Goal: Task Accomplishment & Management: Manage account settings

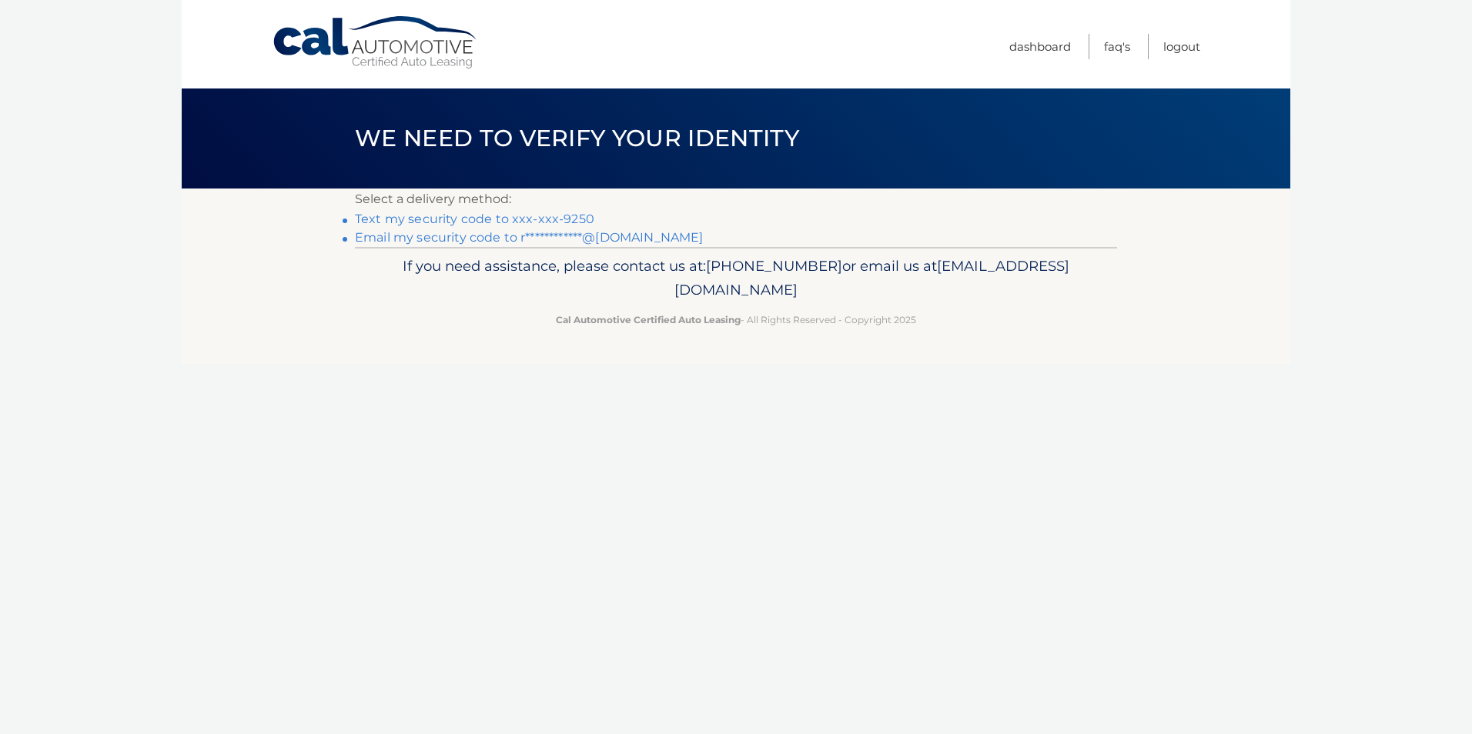
click at [498, 235] on link "**********" at bounding box center [529, 237] width 348 height 15
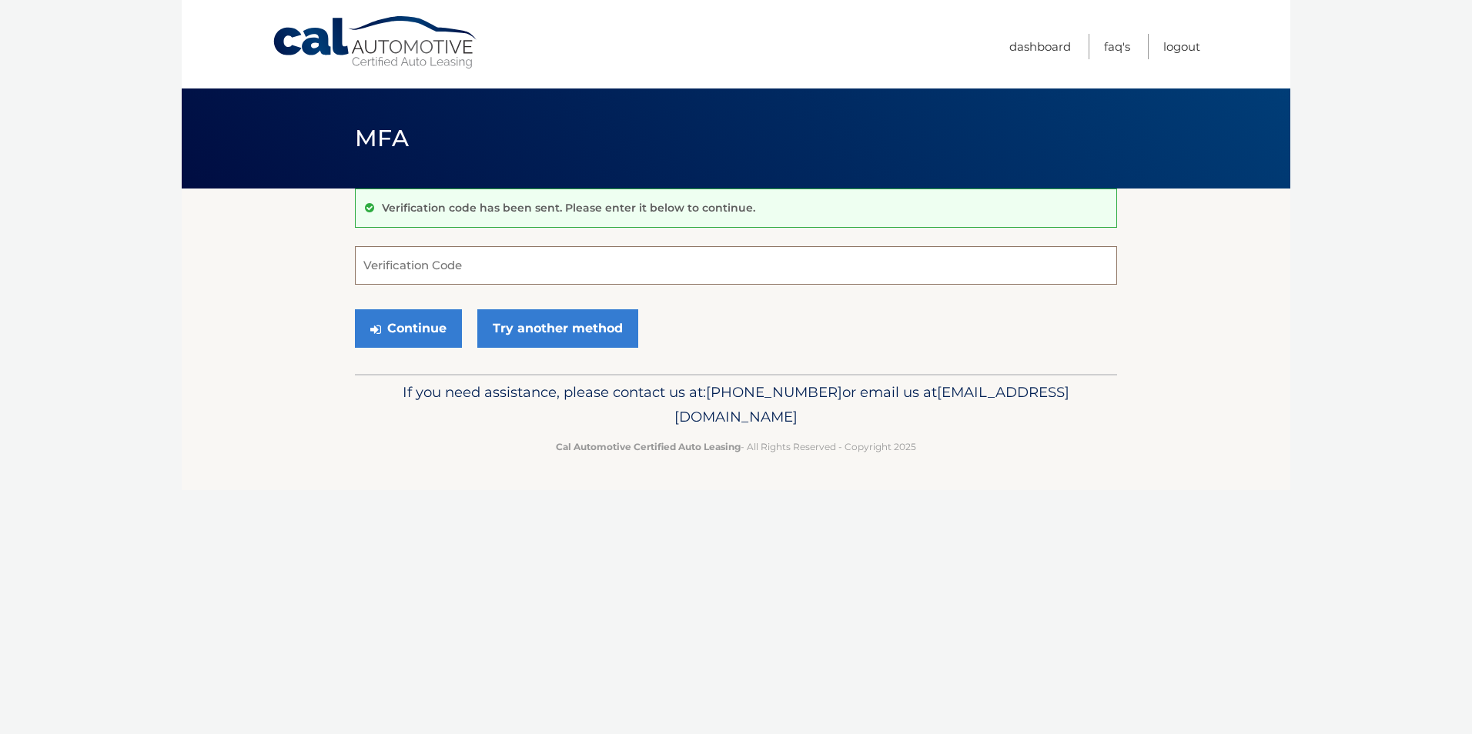
click at [425, 266] on input "Verification Code" at bounding box center [736, 265] width 762 height 38
type input "915922"
click at [413, 324] on button "Continue" at bounding box center [408, 328] width 107 height 38
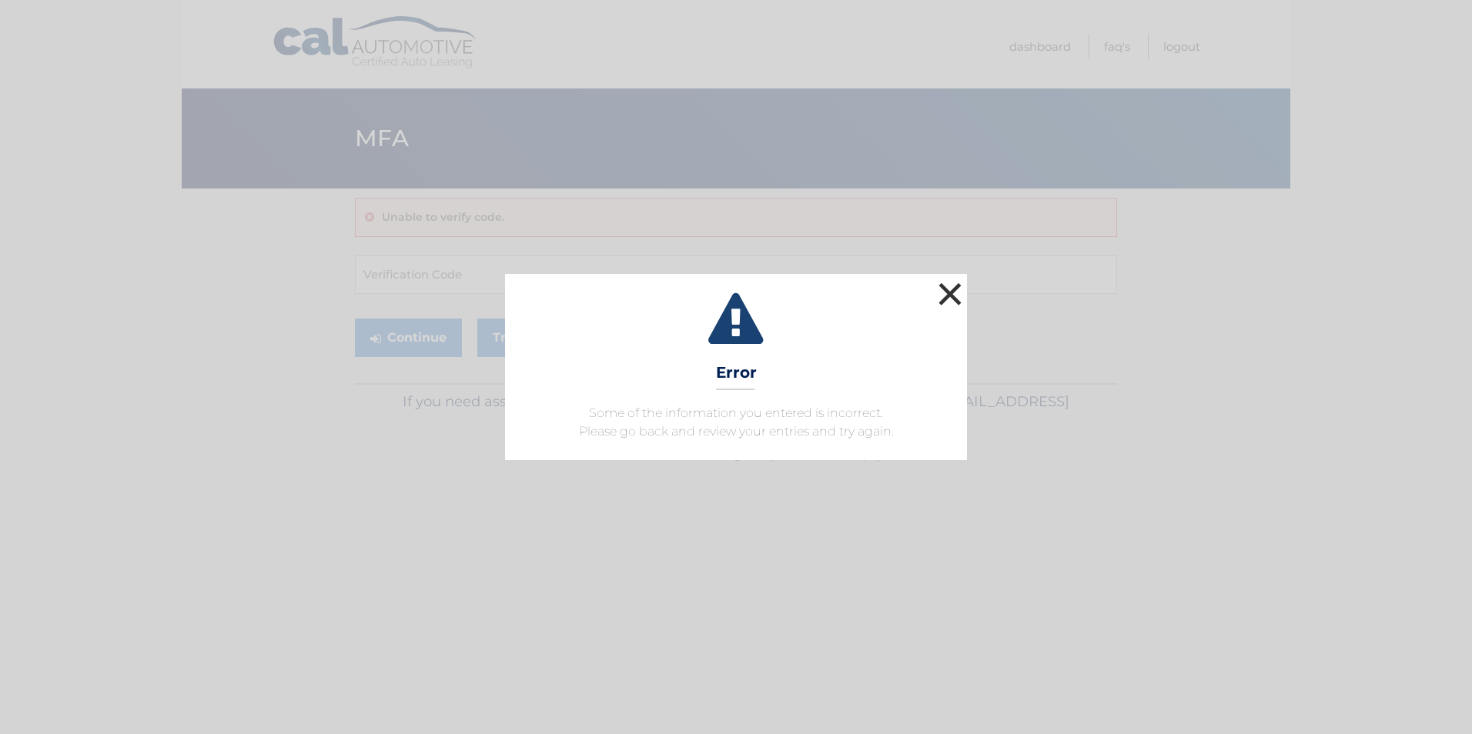
click at [956, 293] on button "×" at bounding box center [950, 294] width 31 height 31
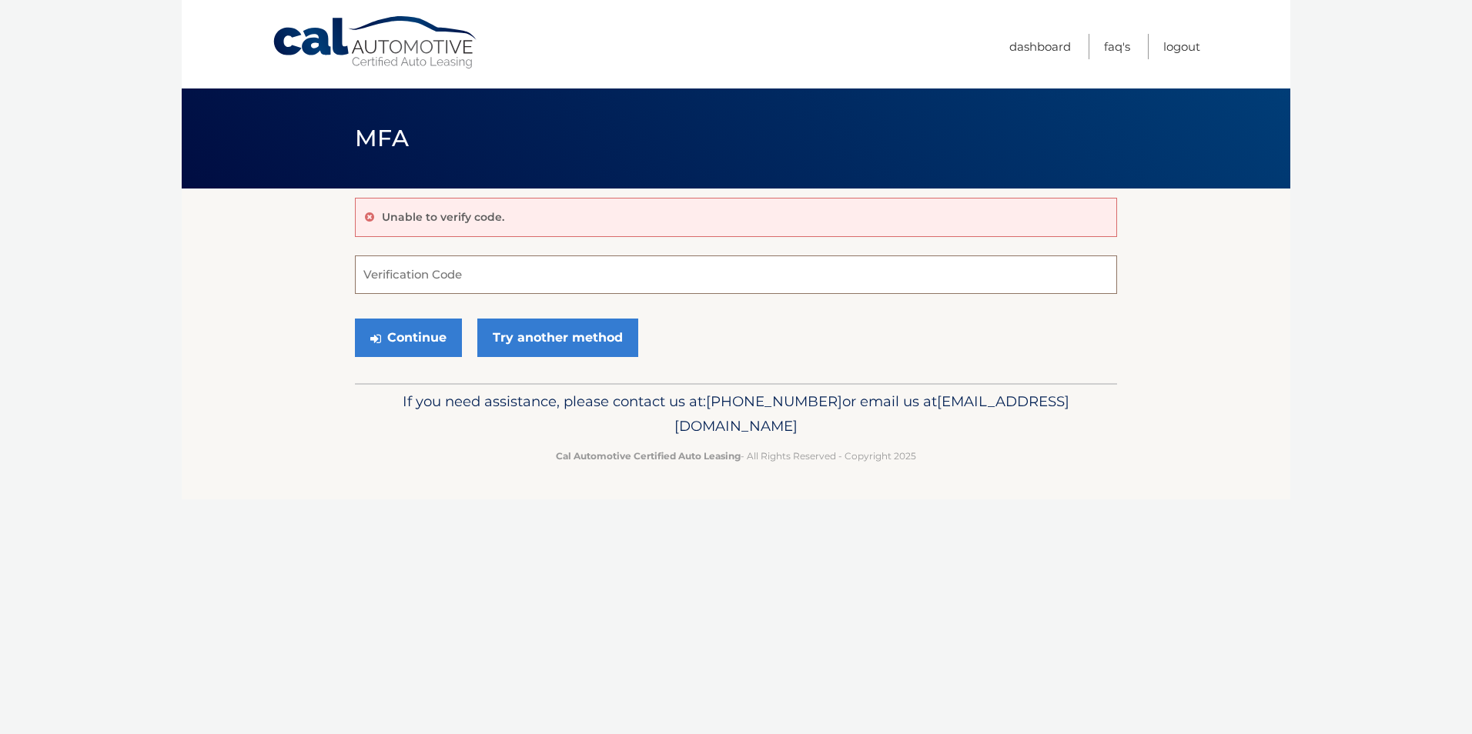
click at [527, 270] on input "Verification Code" at bounding box center [736, 275] width 762 height 38
paste input "472813"
type input "472813"
click at [423, 331] on button "Continue" at bounding box center [408, 338] width 107 height 38
click at [507, 342] on link "Try another method" at bounding box center [557, 338] width 161 height 38
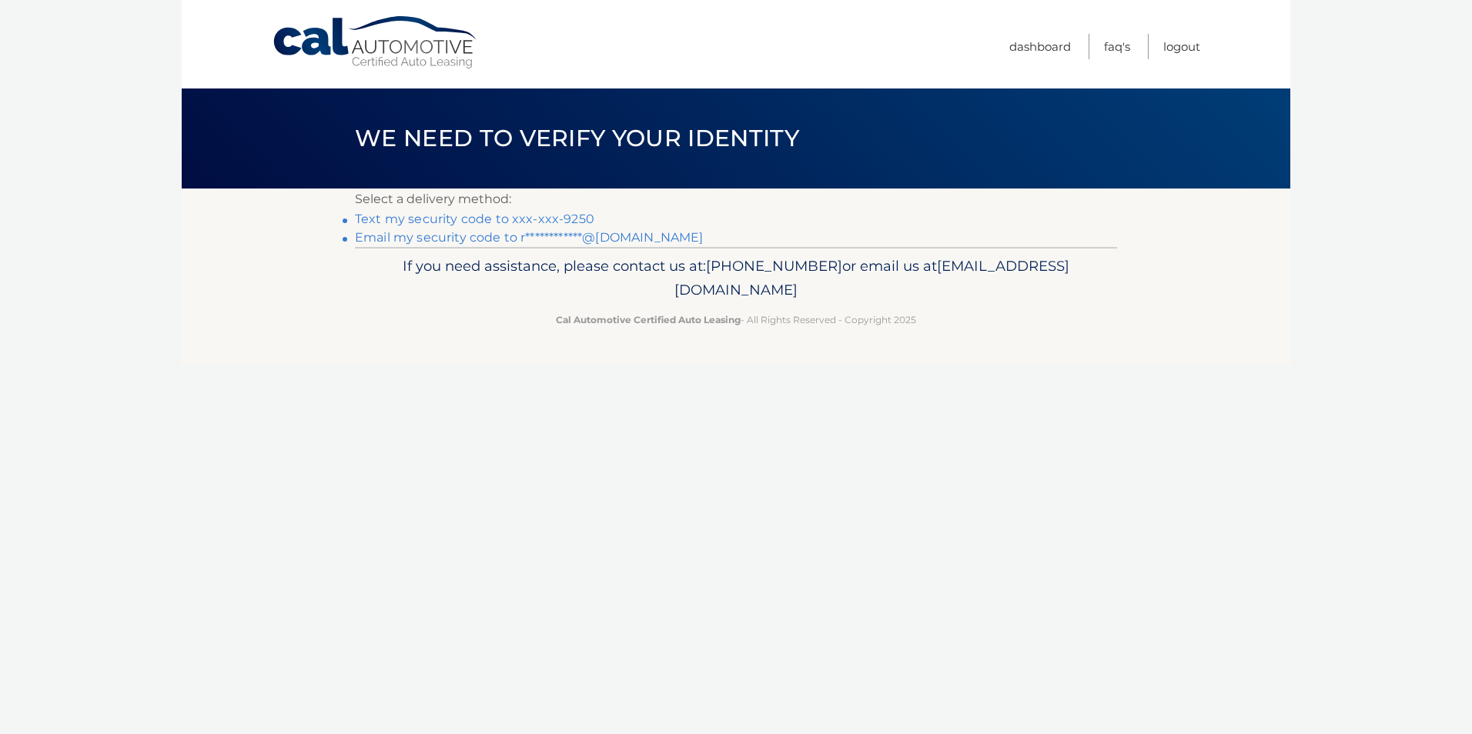
click at [470, 238] on link "**********" at bounding box center [529, 237] width 348 height 15
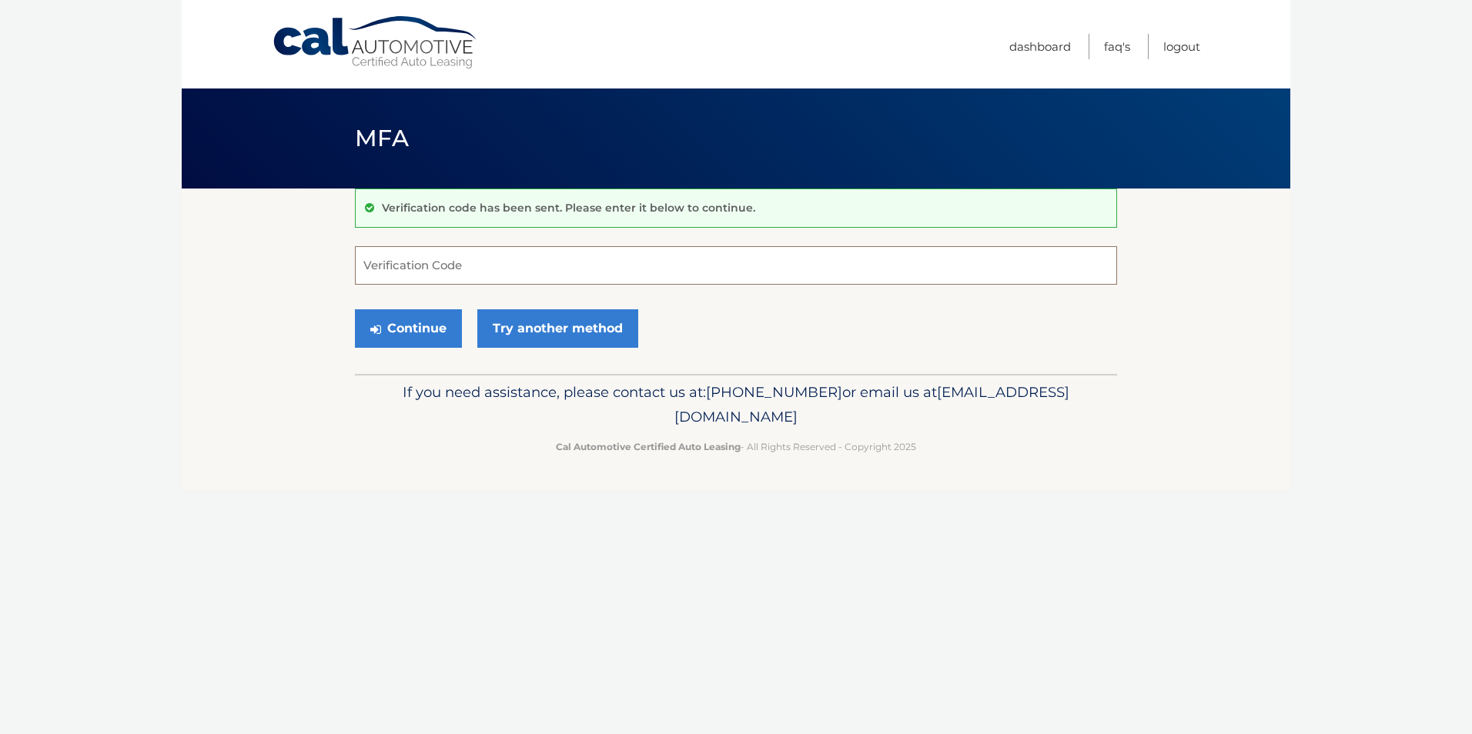
drag, startPoint x: 483, startPoint y: 266, endPoint x: 477, endPoint y: 257, distance: 10.5
click at [482, 264] on input "Verification Code" at bounding box center [736, 265] width 762 height 38
type input "929166"
click at [409, 331] on button "Continue" at bounding box center [408, 328] width 107 height 38
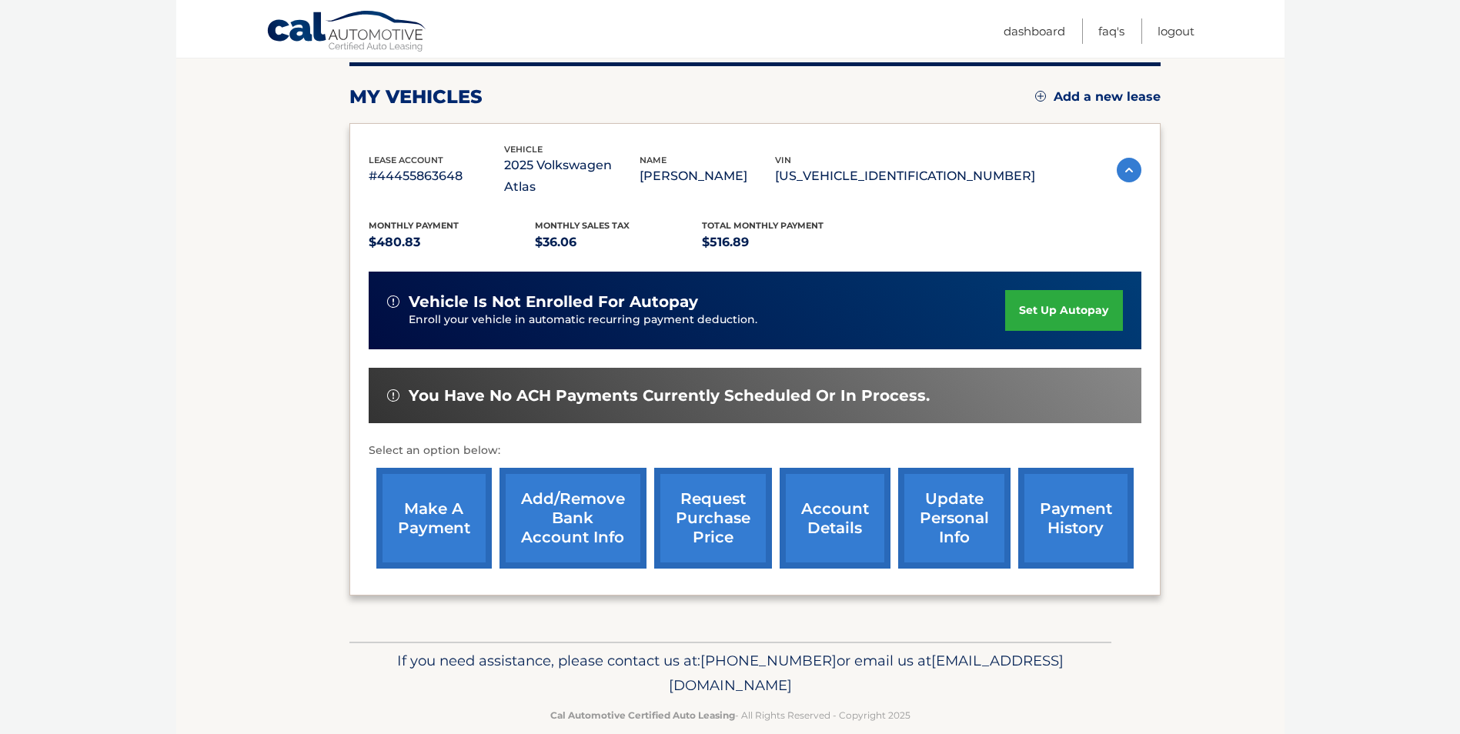
scroll to position [199, 0]
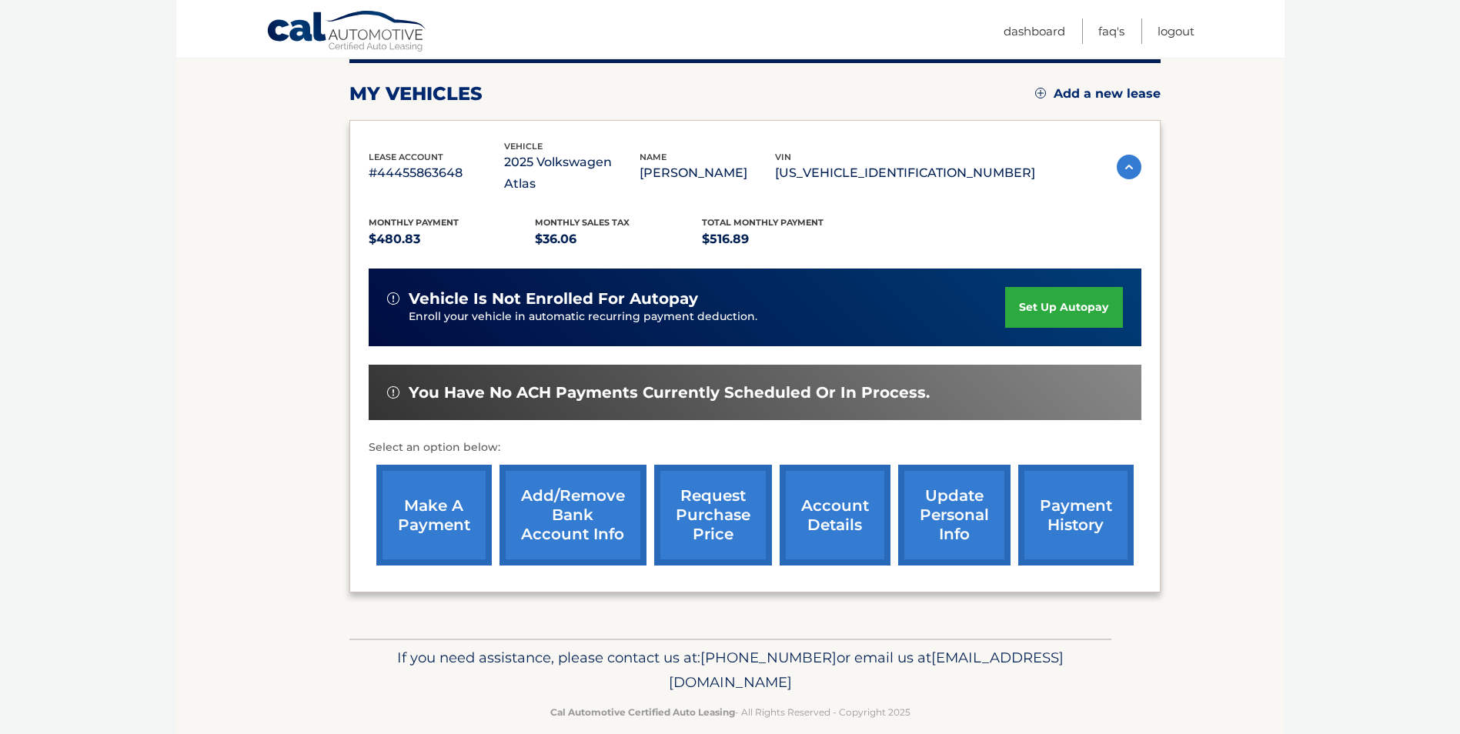
click at [811, 475] on link "account details" at bounding box center [835, 515] width 111 height 101
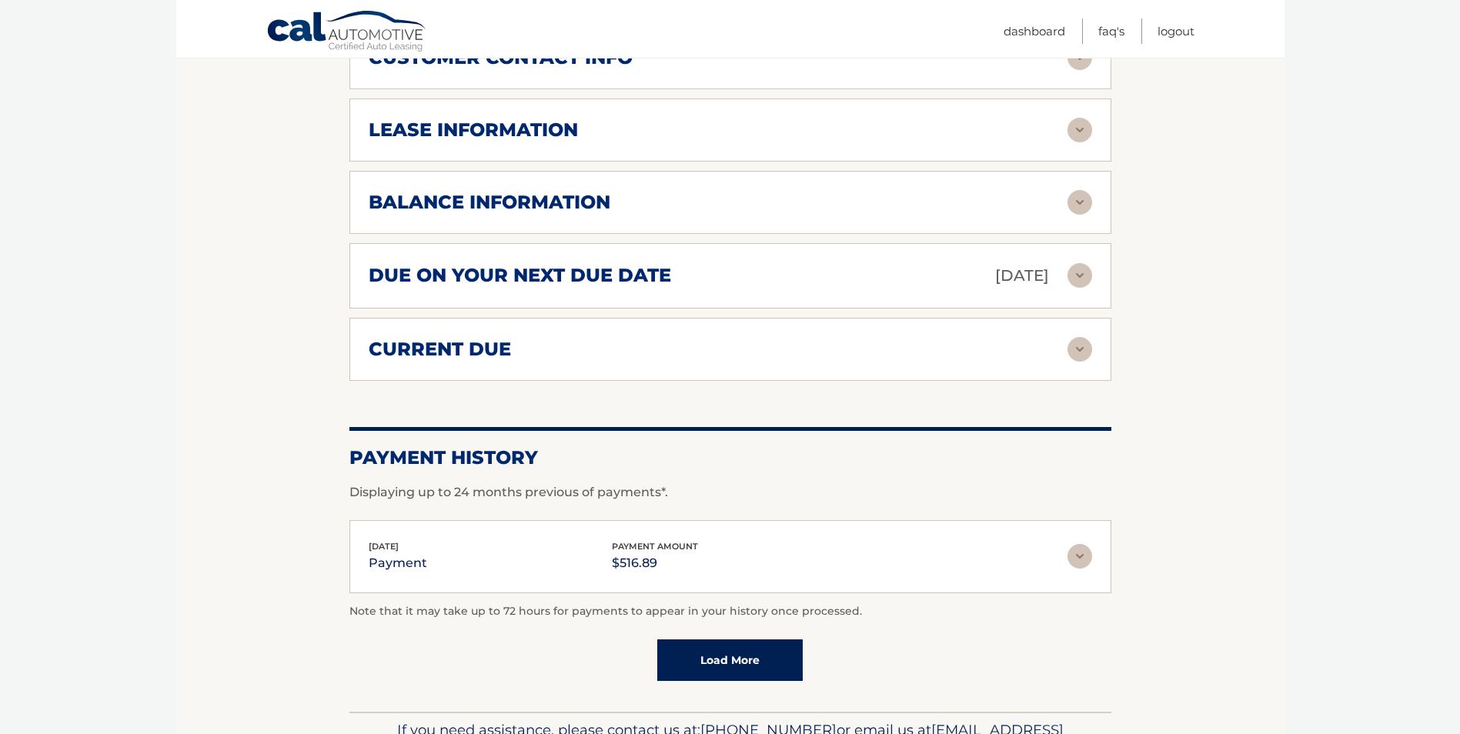
scroll to position [847, 0]
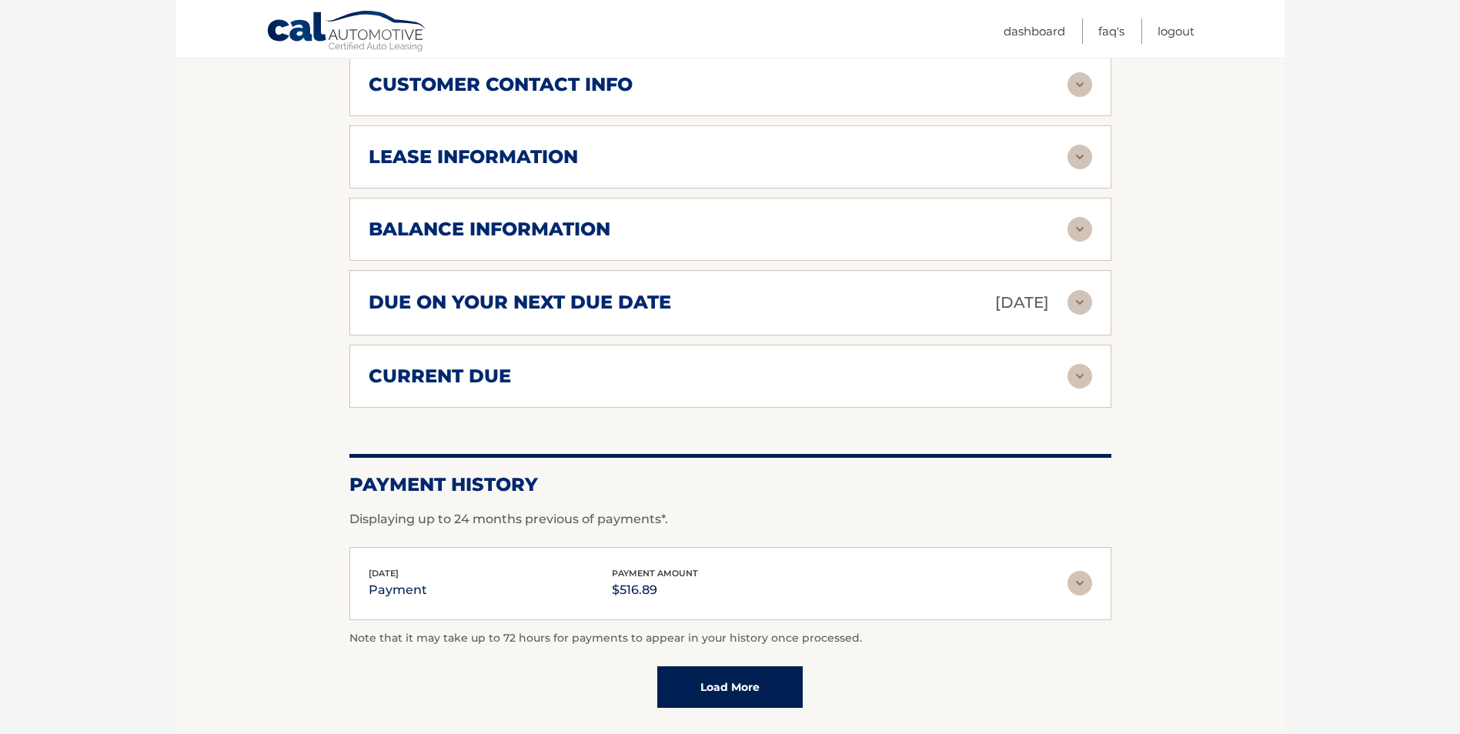
click at [1076, 290] on img at bounding box center [1080, 302] width 25 height 25
